Goal: Communication & Community: Connect with others

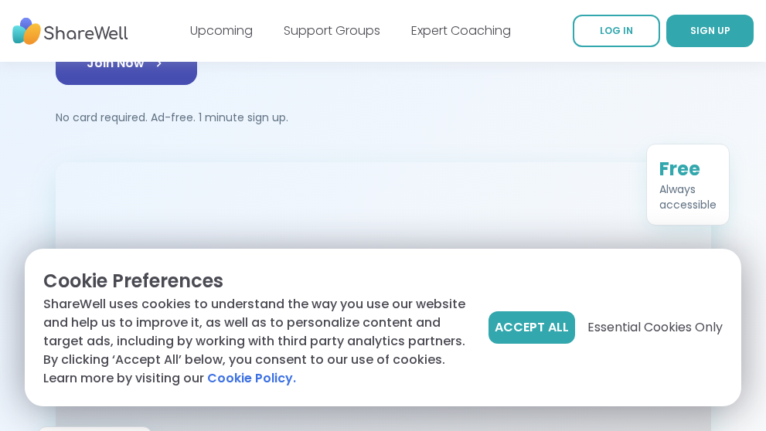
scroll to position [235, 0]
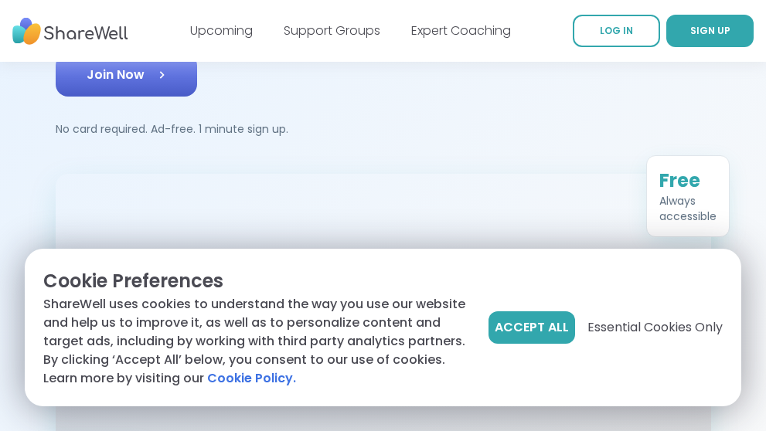
click at [97, 73] on span "Join Now" at bounding box center [127, 75] width 80 height 19
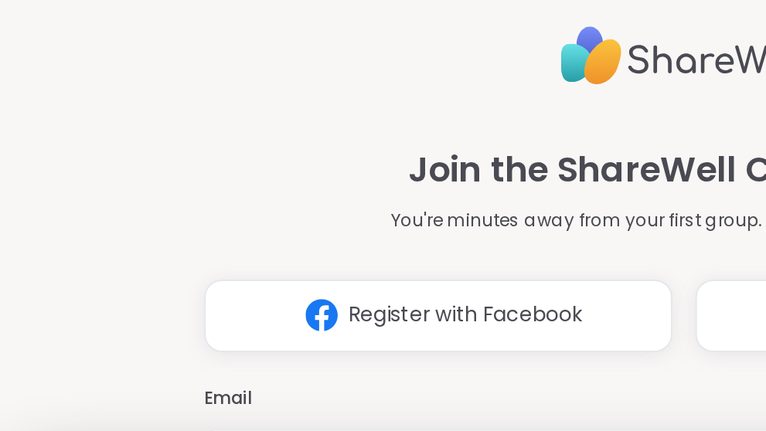
scroll to position [22, 0]
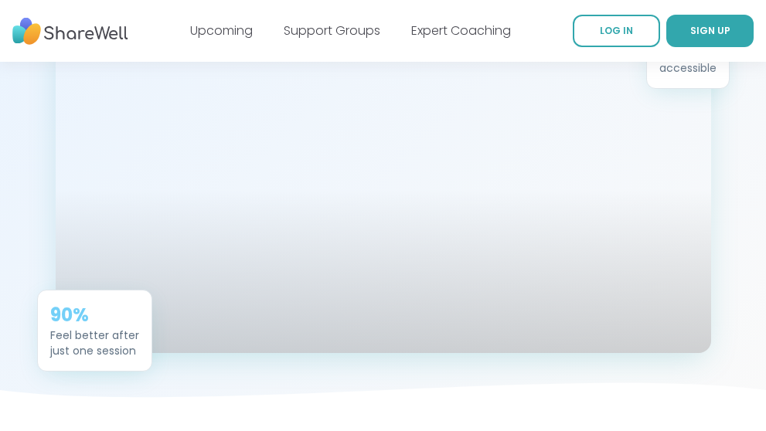
scroll to position [390, 0]
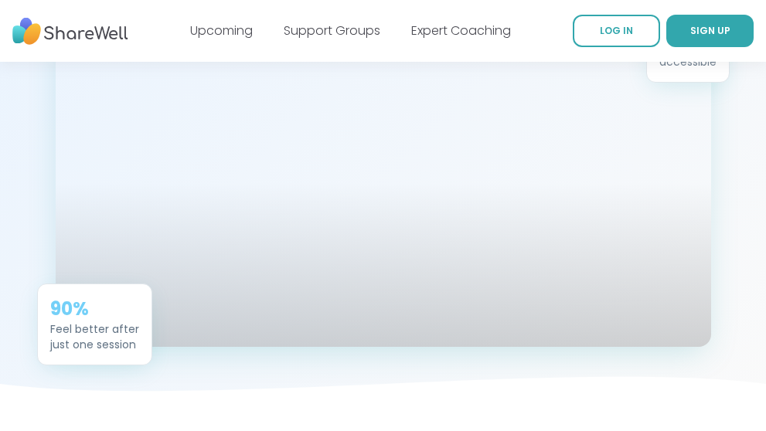
click at [534, 166] on div at bounding box center [384, 181] width 656 height 328
click at [551, 135] on div at bounding box center [384, 183] width 656 height 328
click at [551, 135] on div at bounding box center [384, 179] width 656 height 328
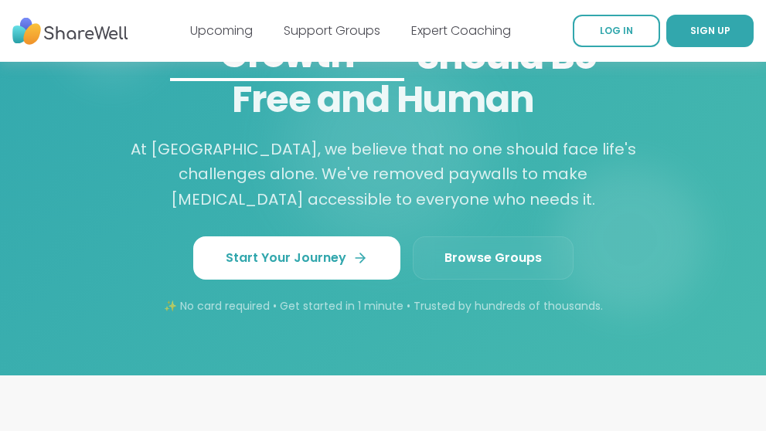
scroll to position [1757, 0]
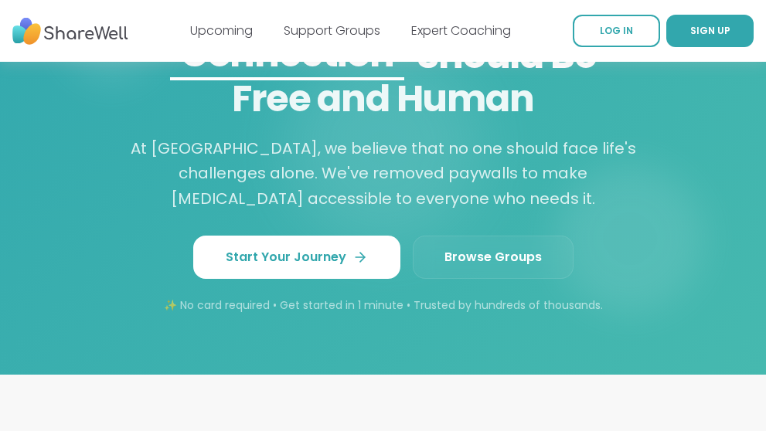
click at [502, 267] on span "Browse Groups" at bounding box center [493, 257] width 97 height 19
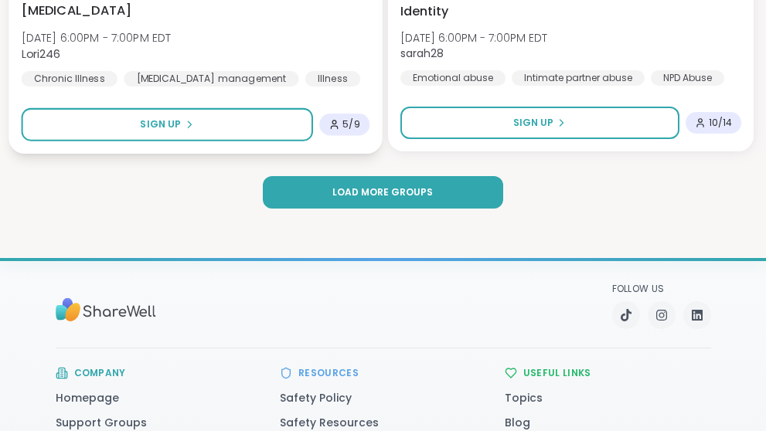
scroll to position [4430, 0]
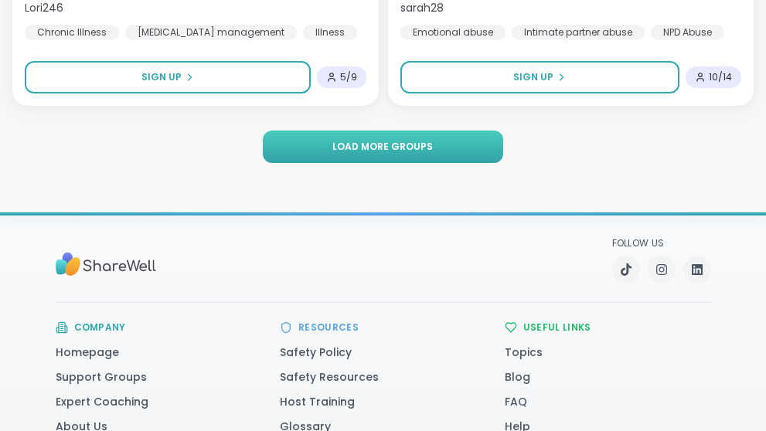
click at [359, 145] on span "Load more groups" at bounding box center [382, 147] width 101 height 14
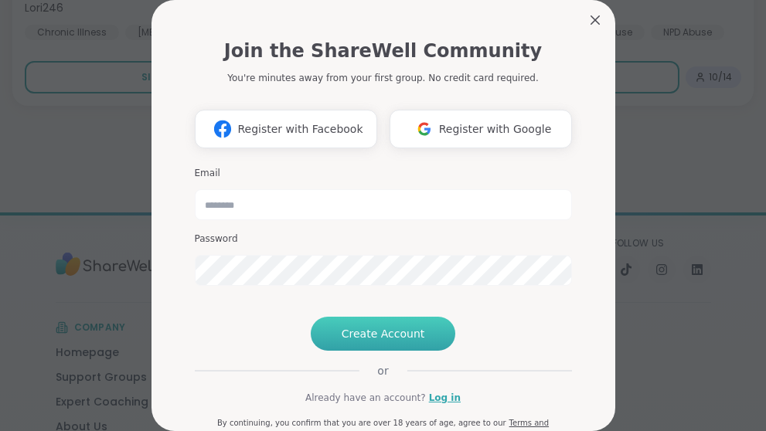
click at [408, 342] on span "Create Account" at bounding box center [384, 333] width 84 height 15
